Goal: Task Accomplishment & Management: Manage account settings

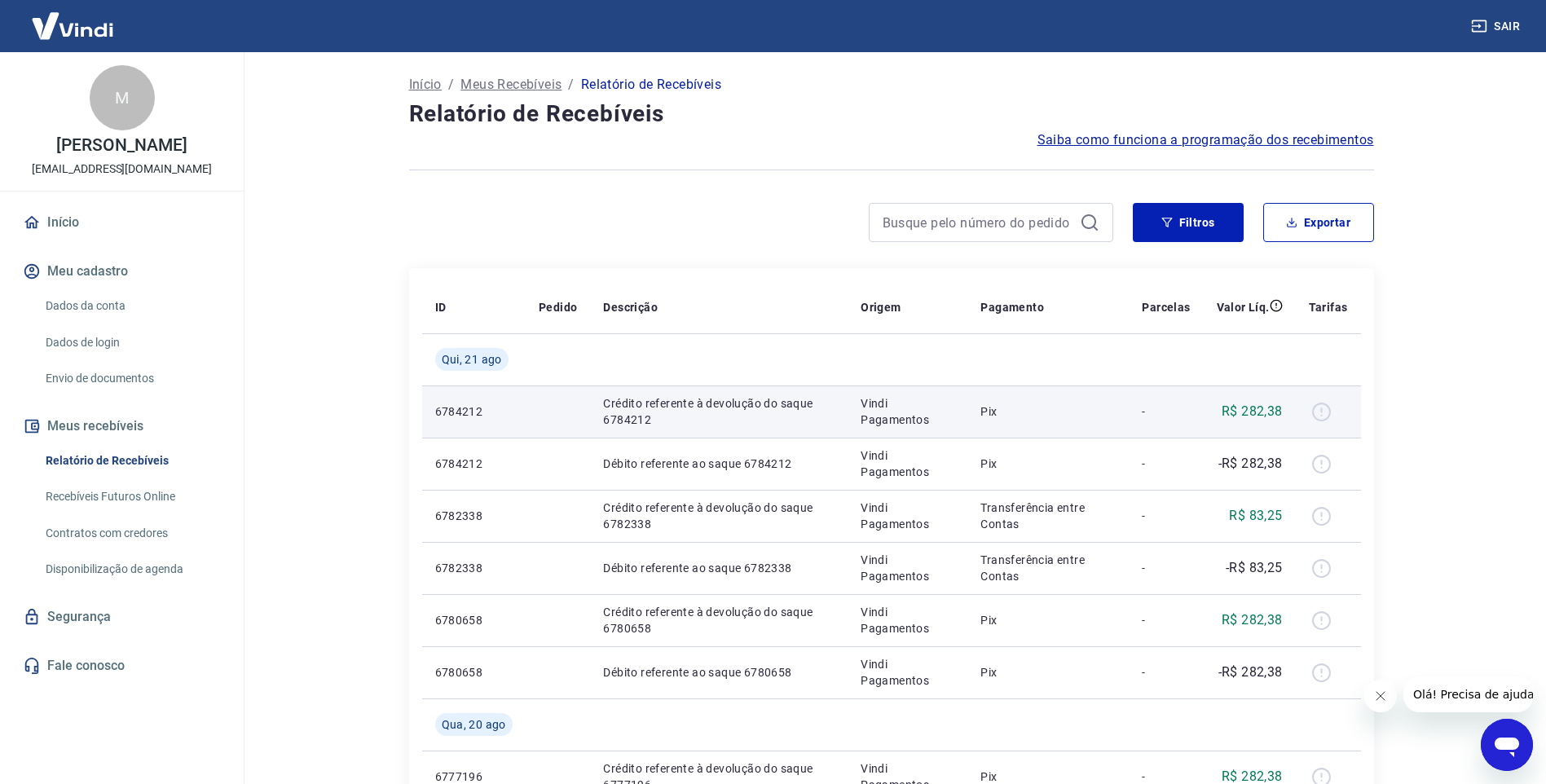
click at [1323, 412] on div at bounding box center [1328, 411] width 39 height 26
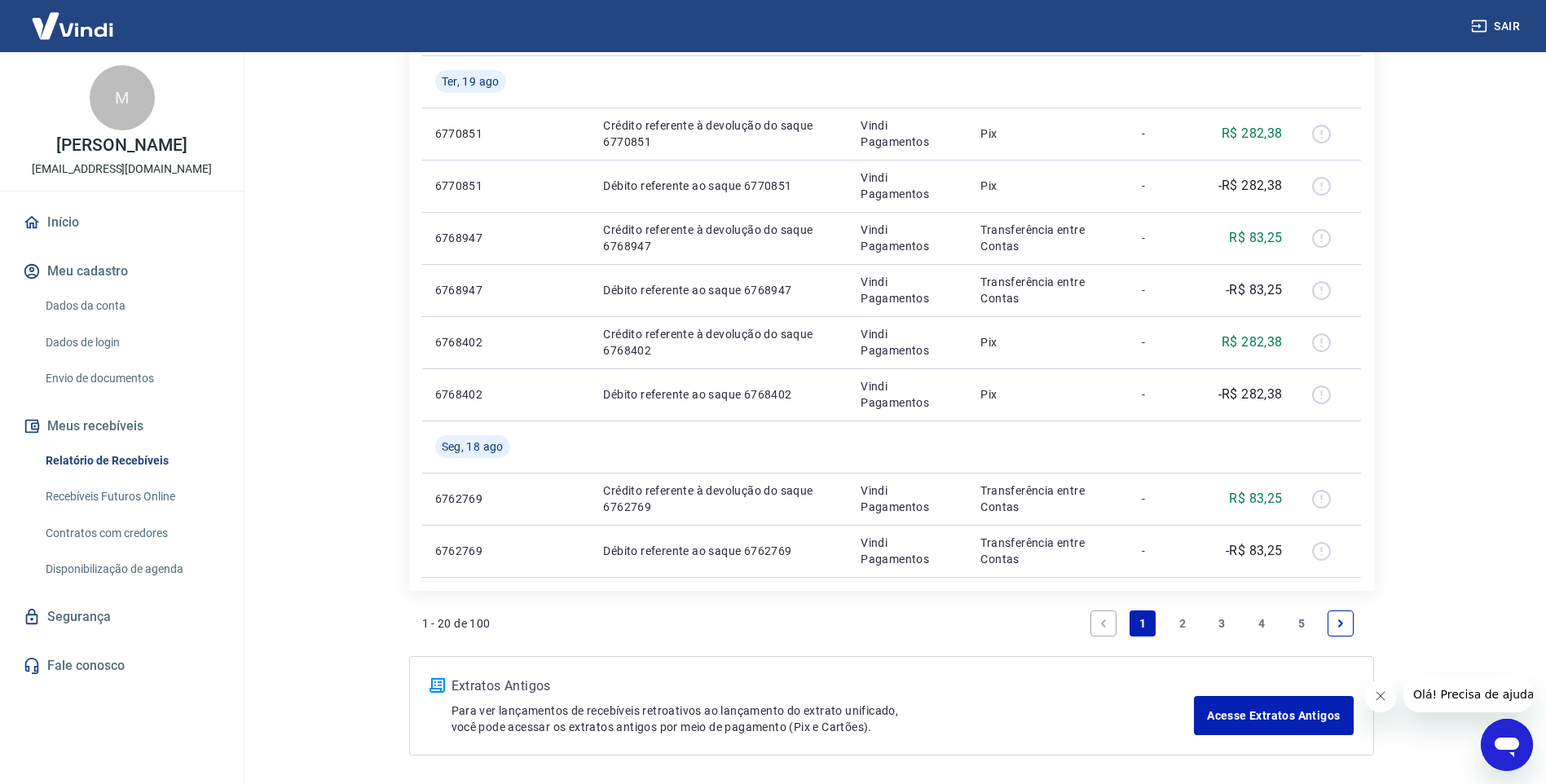
scroll to position [1069, 0]
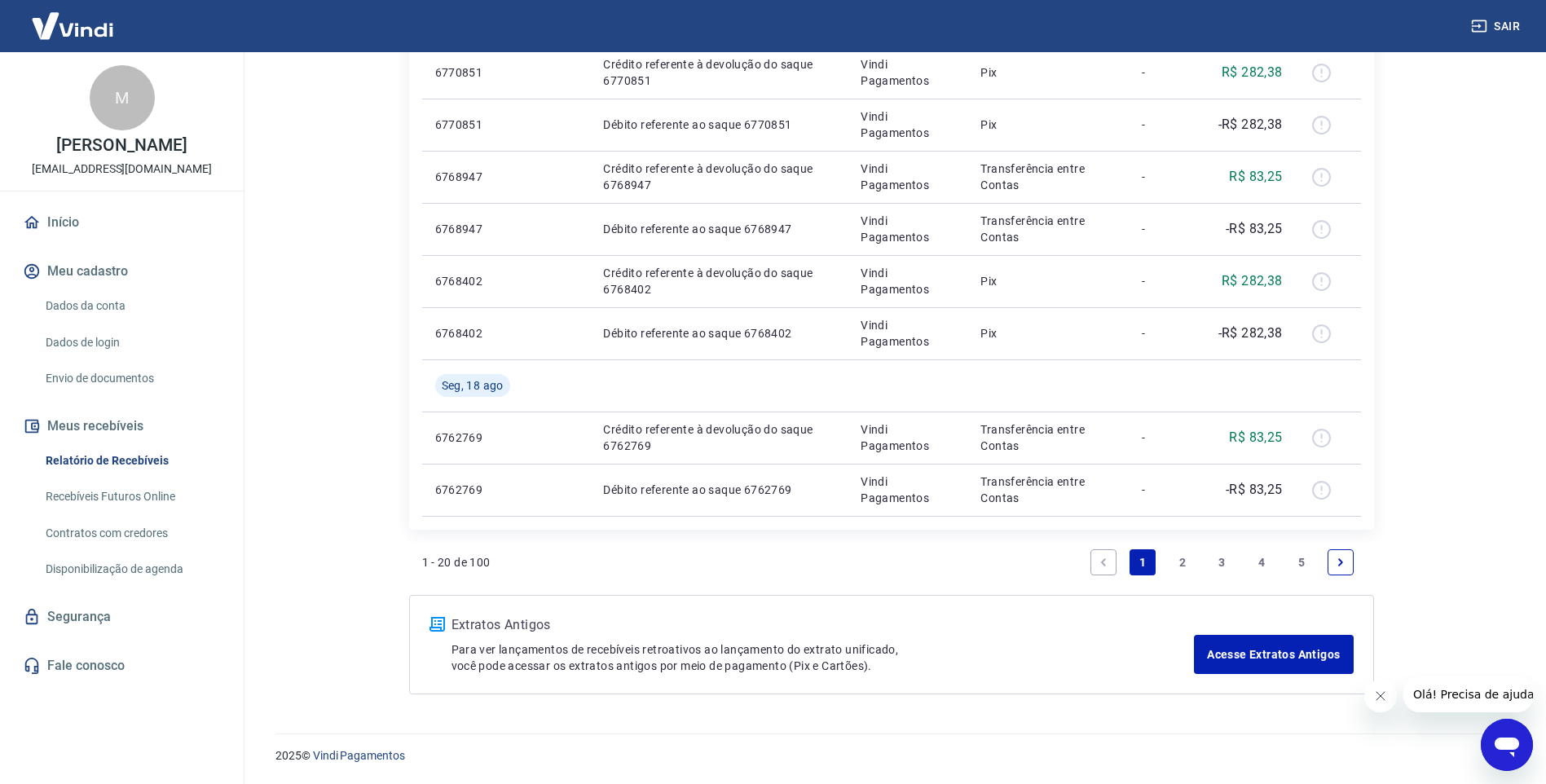
click at [71, 237] on link "Início" at bounding box center [122, 223] width 205 height 36
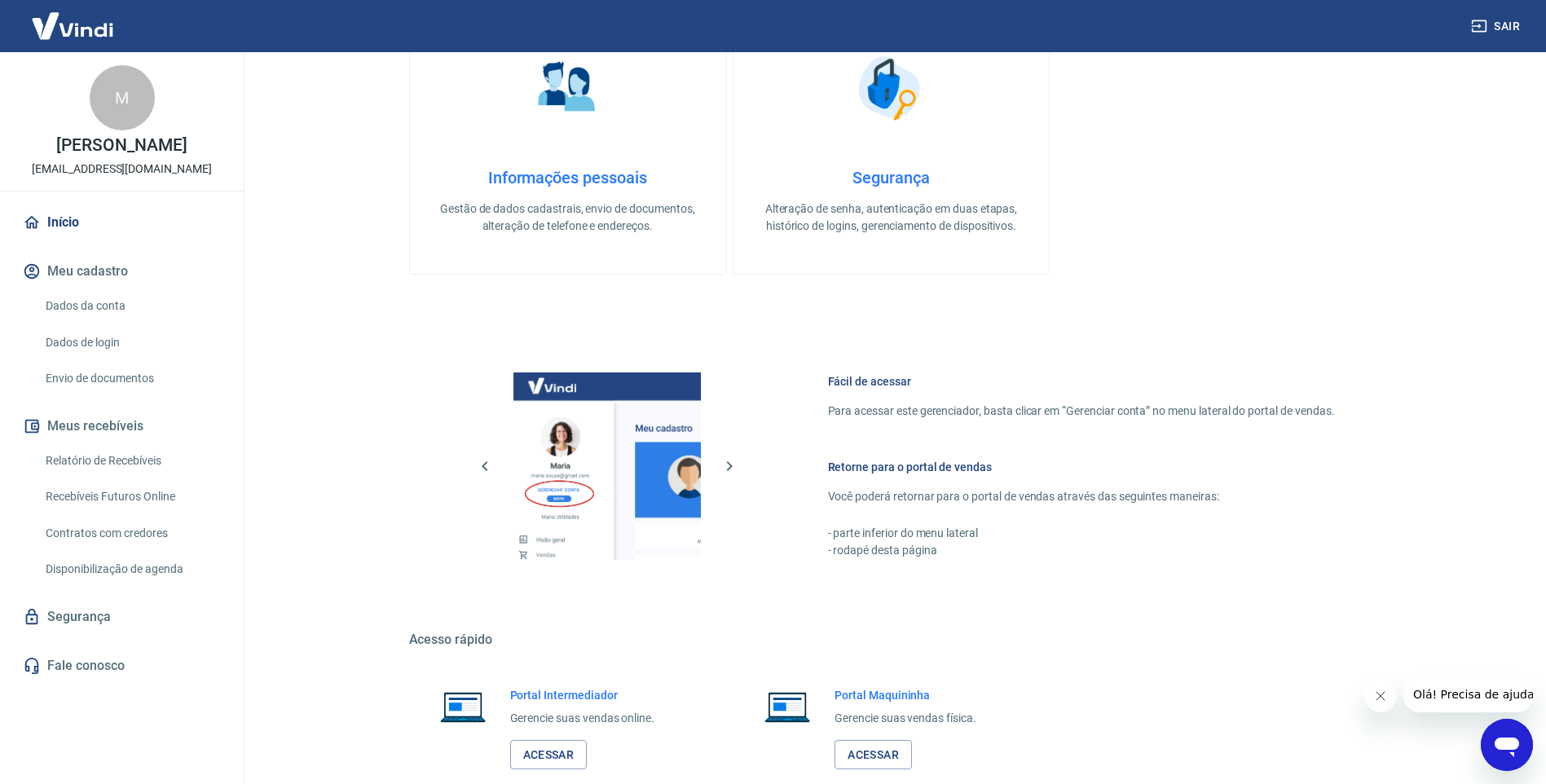
scroll to position [655, 0]
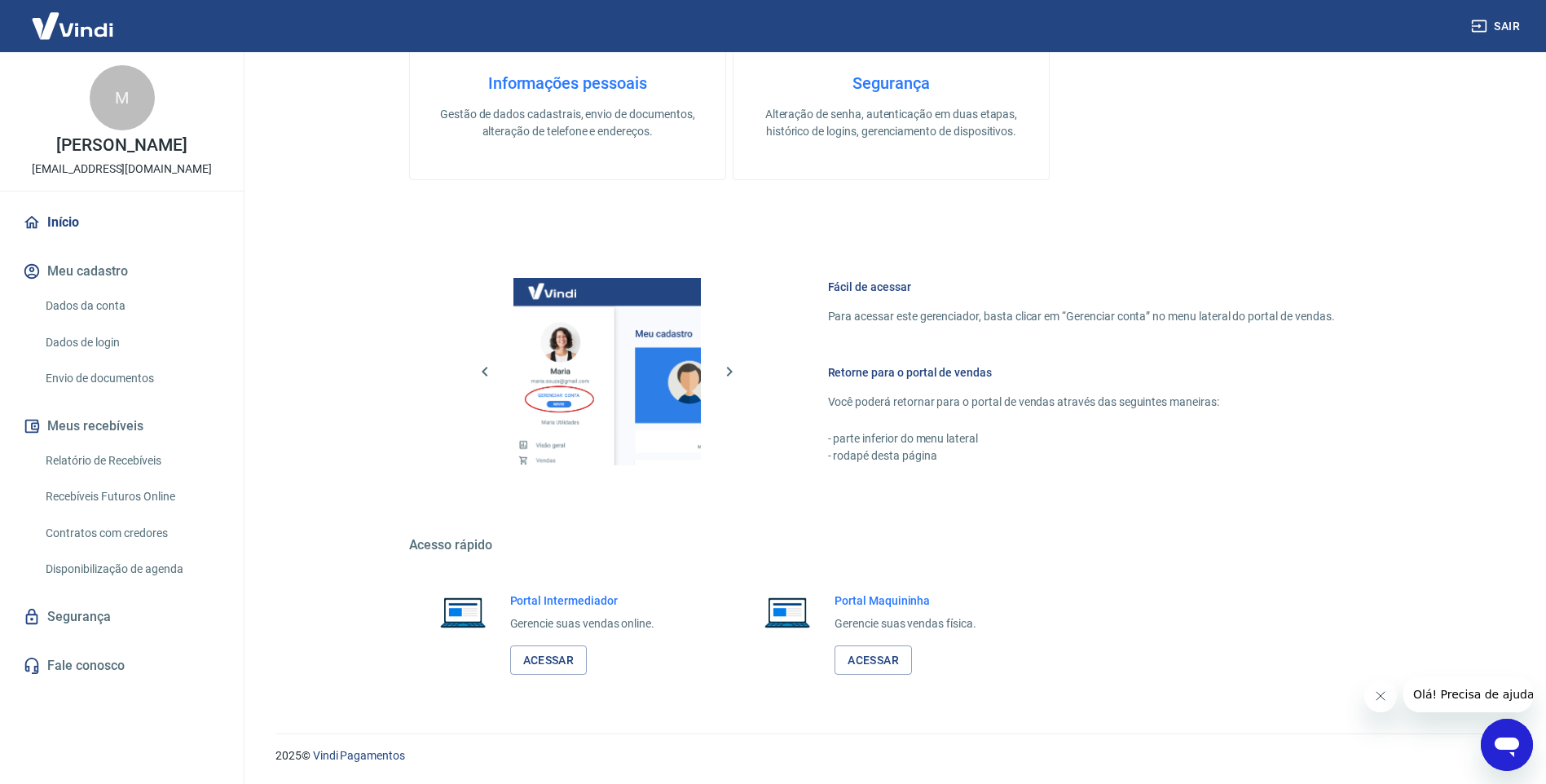
click at [107, 319] on link "Dados da conta" at bounding box center [131, 306] width 185 height 33
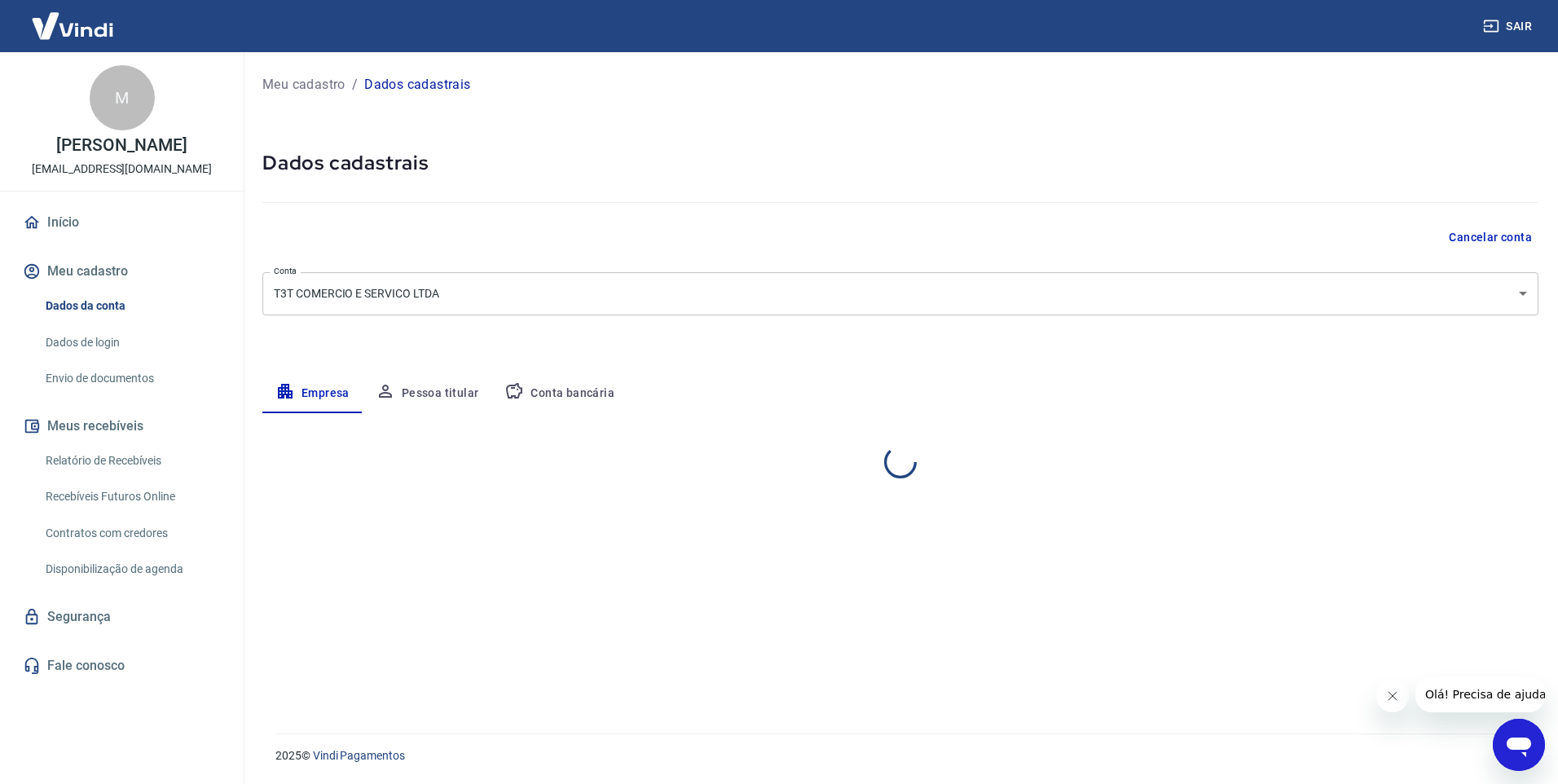
select select "SP"
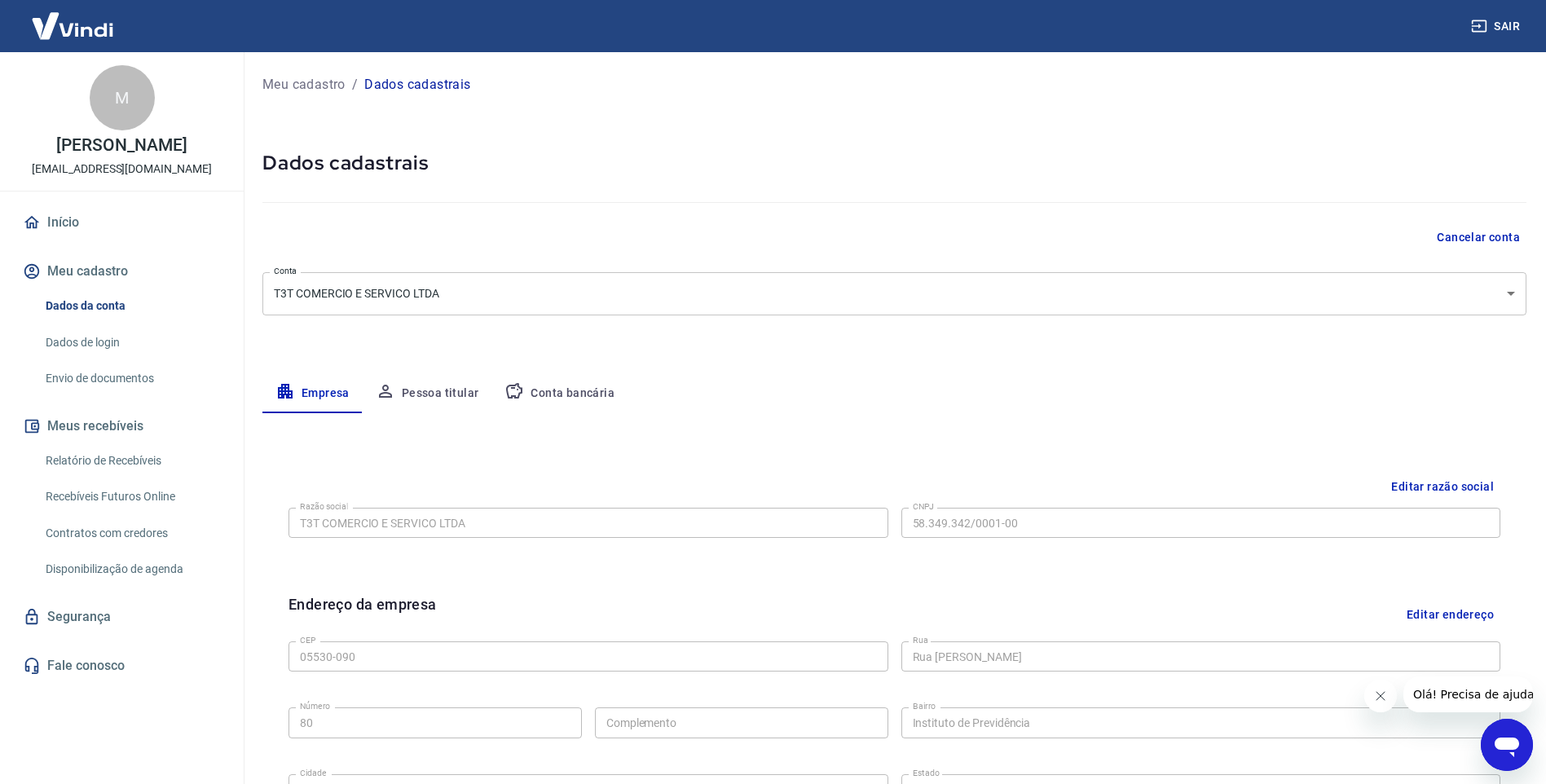
click at [103, 477] on link "Relatório de Recebíveis" at bounding box center [131, 460] width 185 height 33
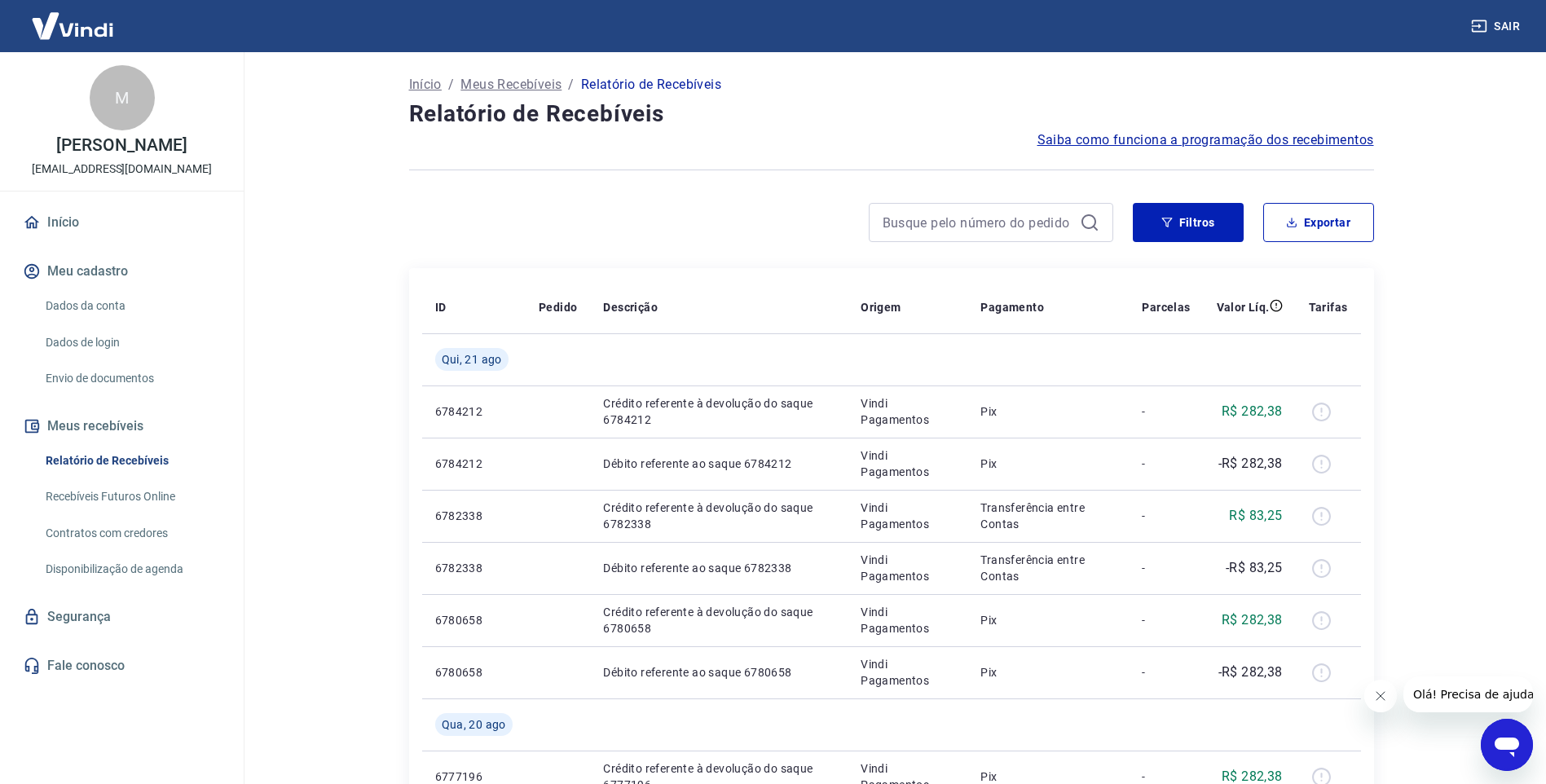
click at [432, 83] on p "Início" at bounding box center [426, 84] width 33 height 20
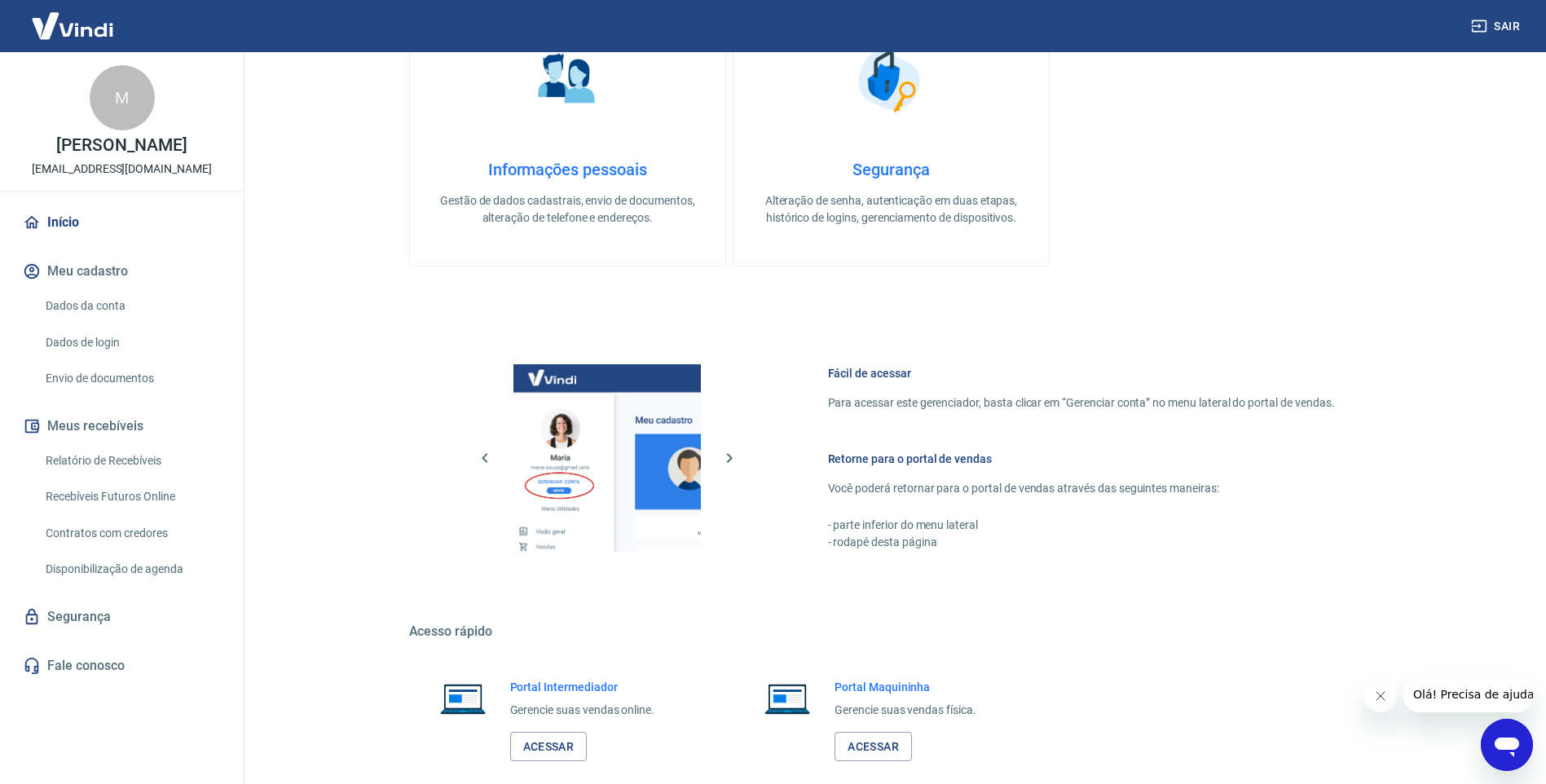
scroll to position [655, 0]
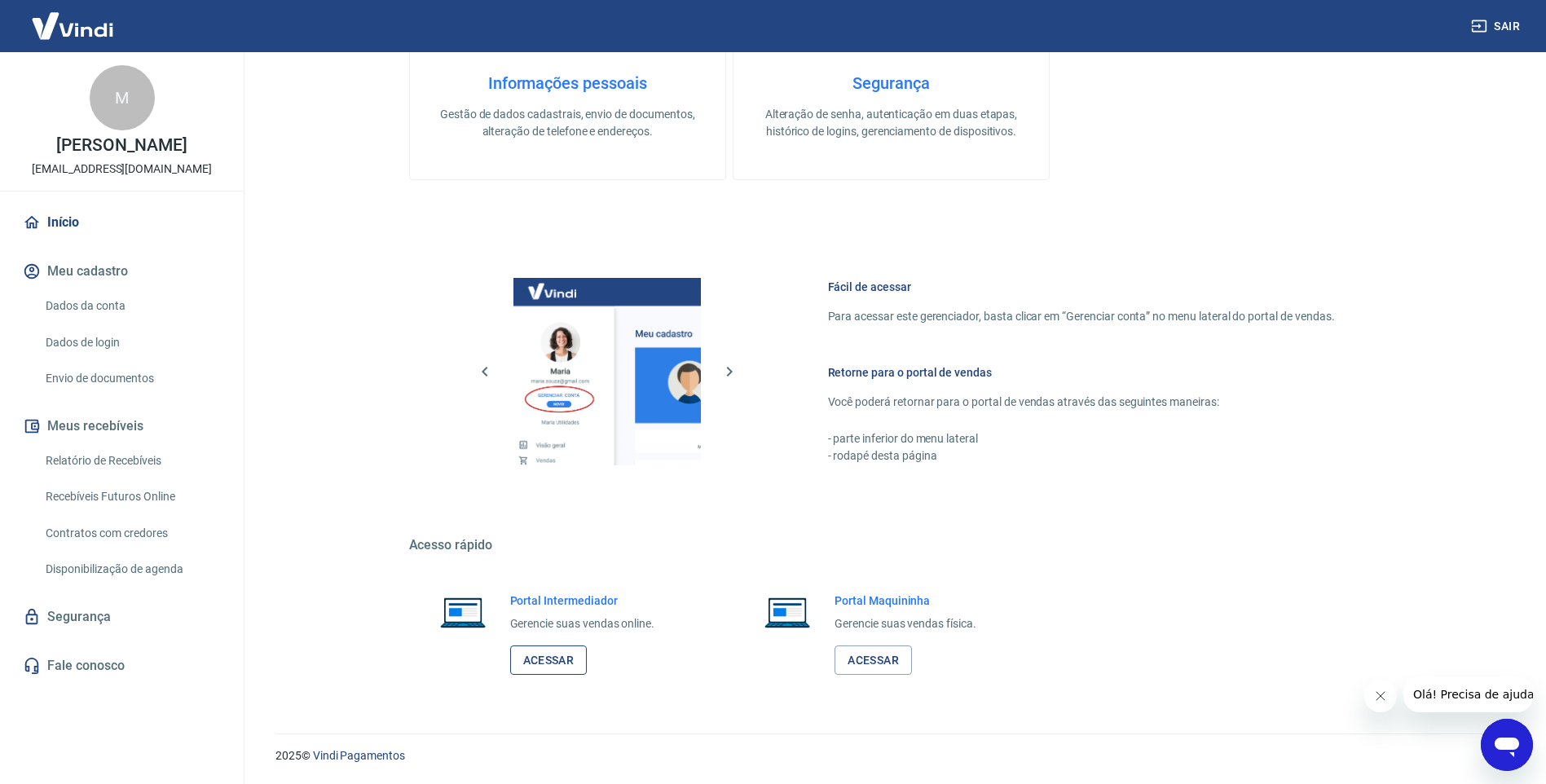
click at [559, 658] on link "Acessar" at bounding box center [549, 660] width 77 height 30
